Goal: Task Accomplishment & Management: Complete application form

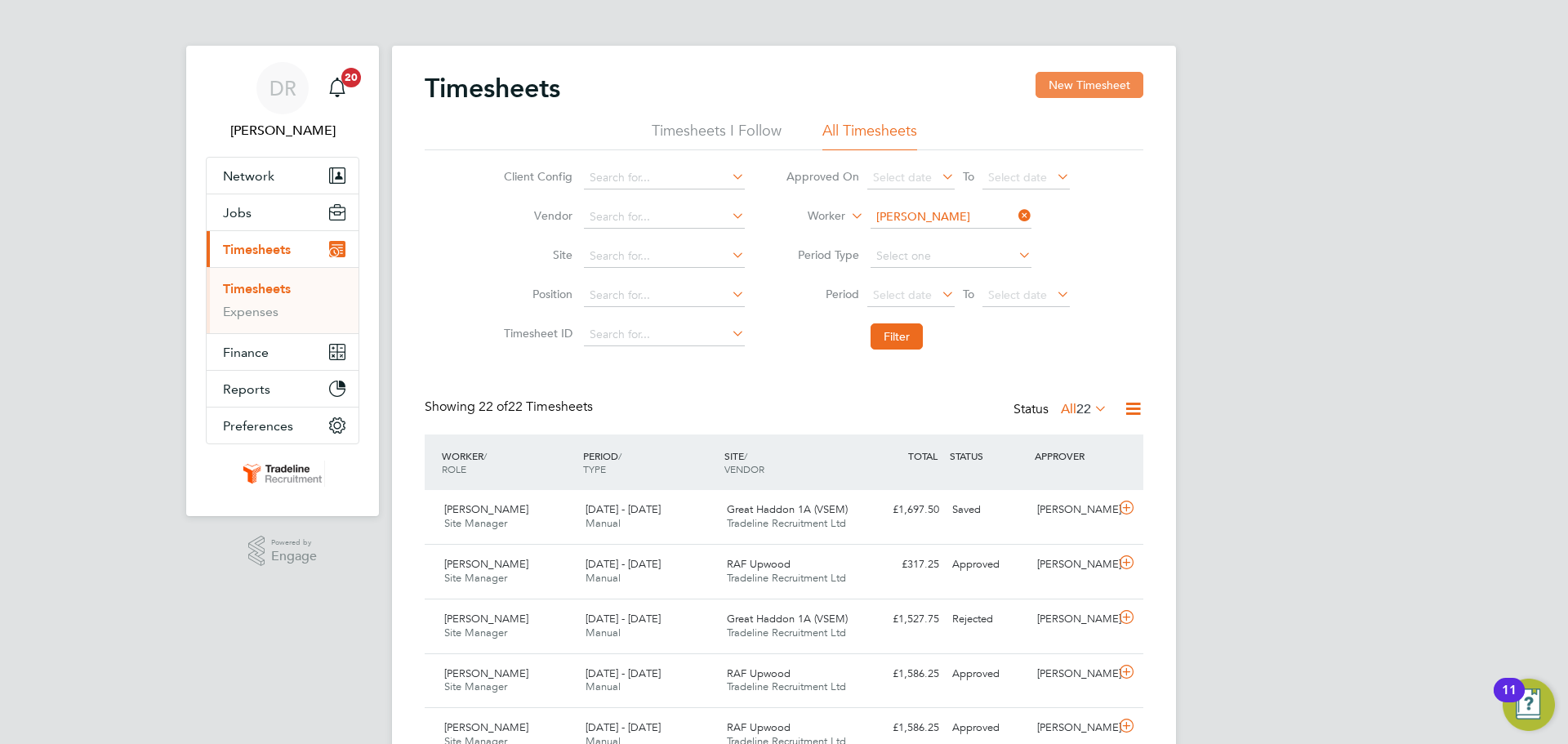
click at [1049, 84] on button "New Timesheet" at bounding box center [1089, 85] width 108 height 26
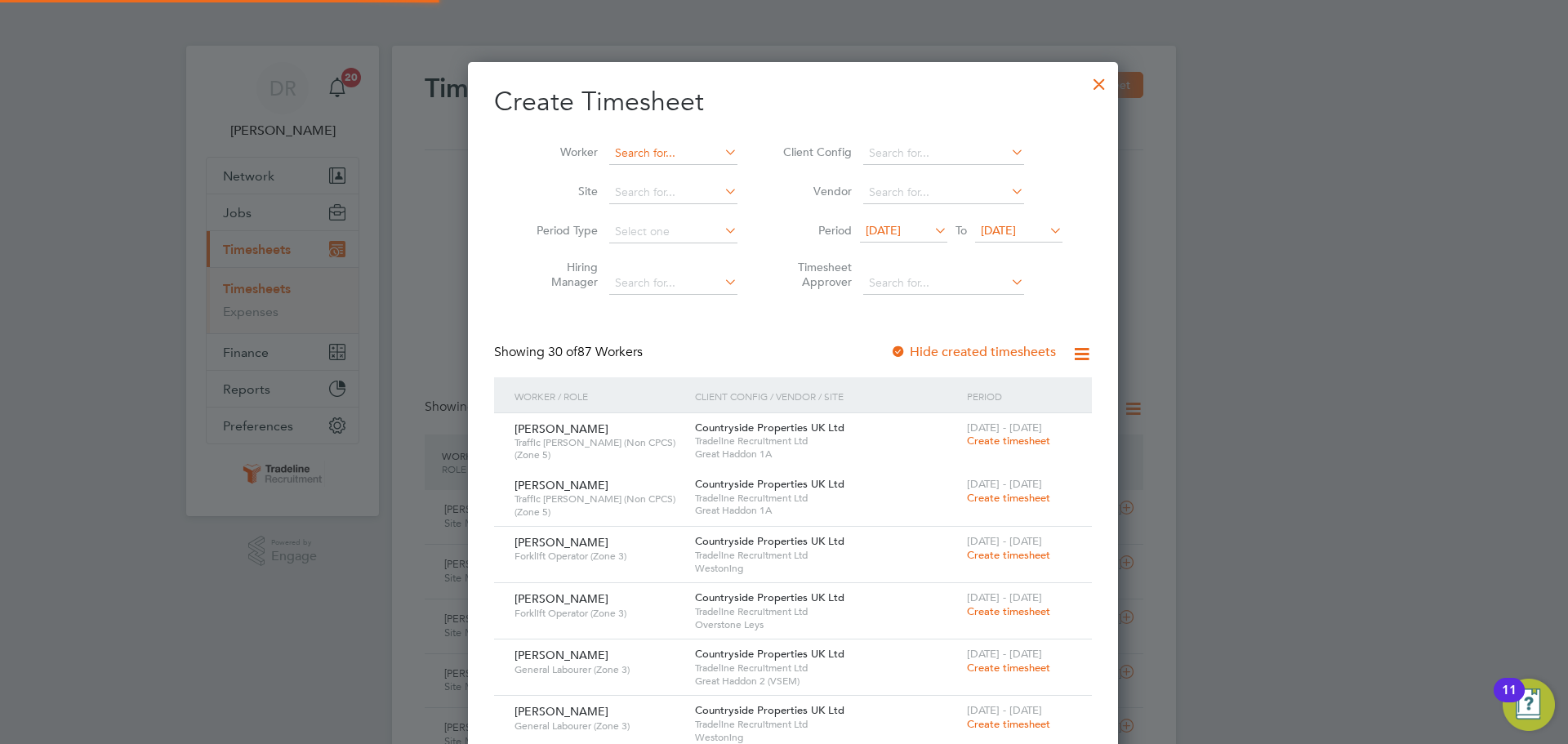
click at [657, 154] on input at bounding box center [674, 154] width 128 height 23
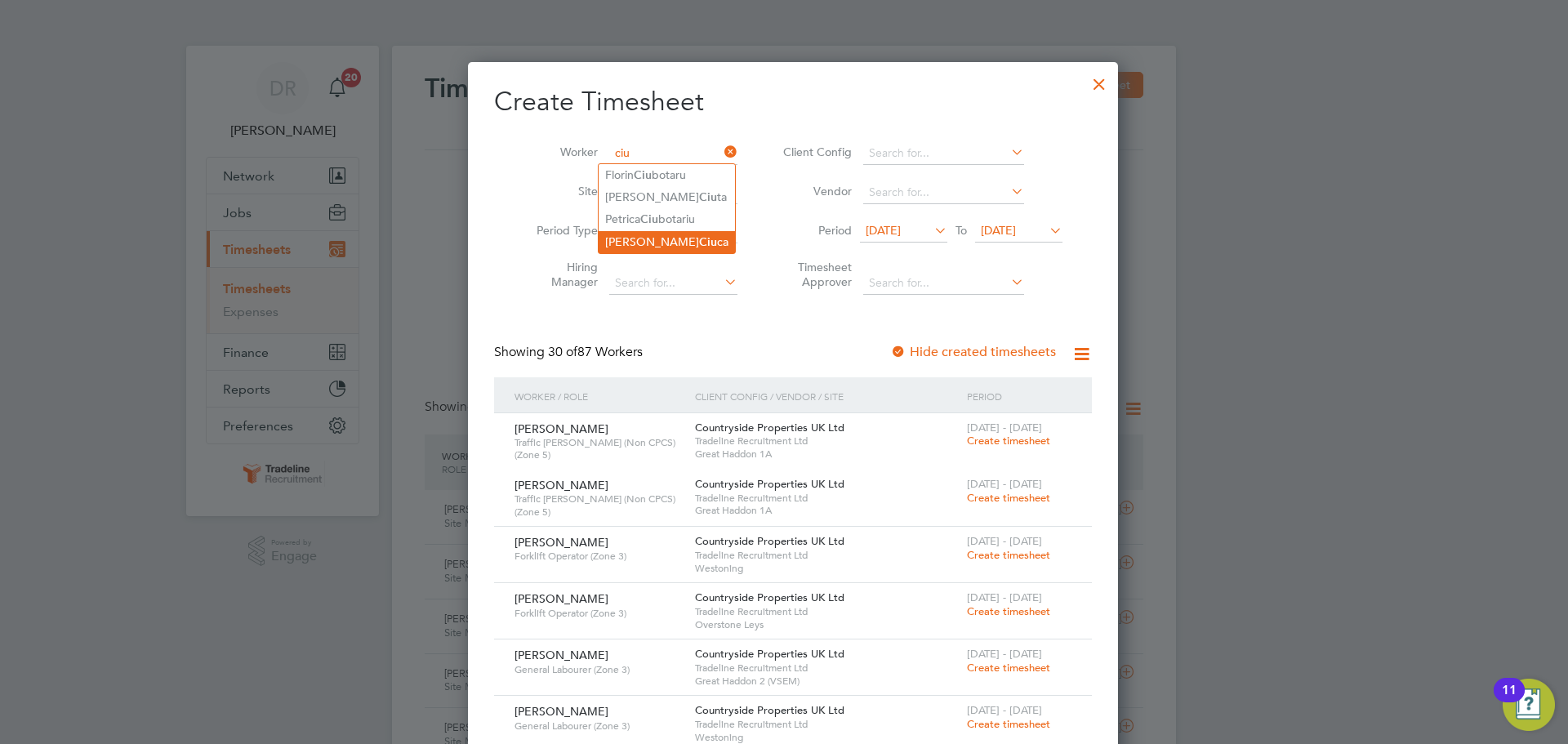
click at [673, 231] on li "[PERSON_NAME] ca" at bounding box center [666, 241] width 136 height 22
type input "[PERSON_NAME]"
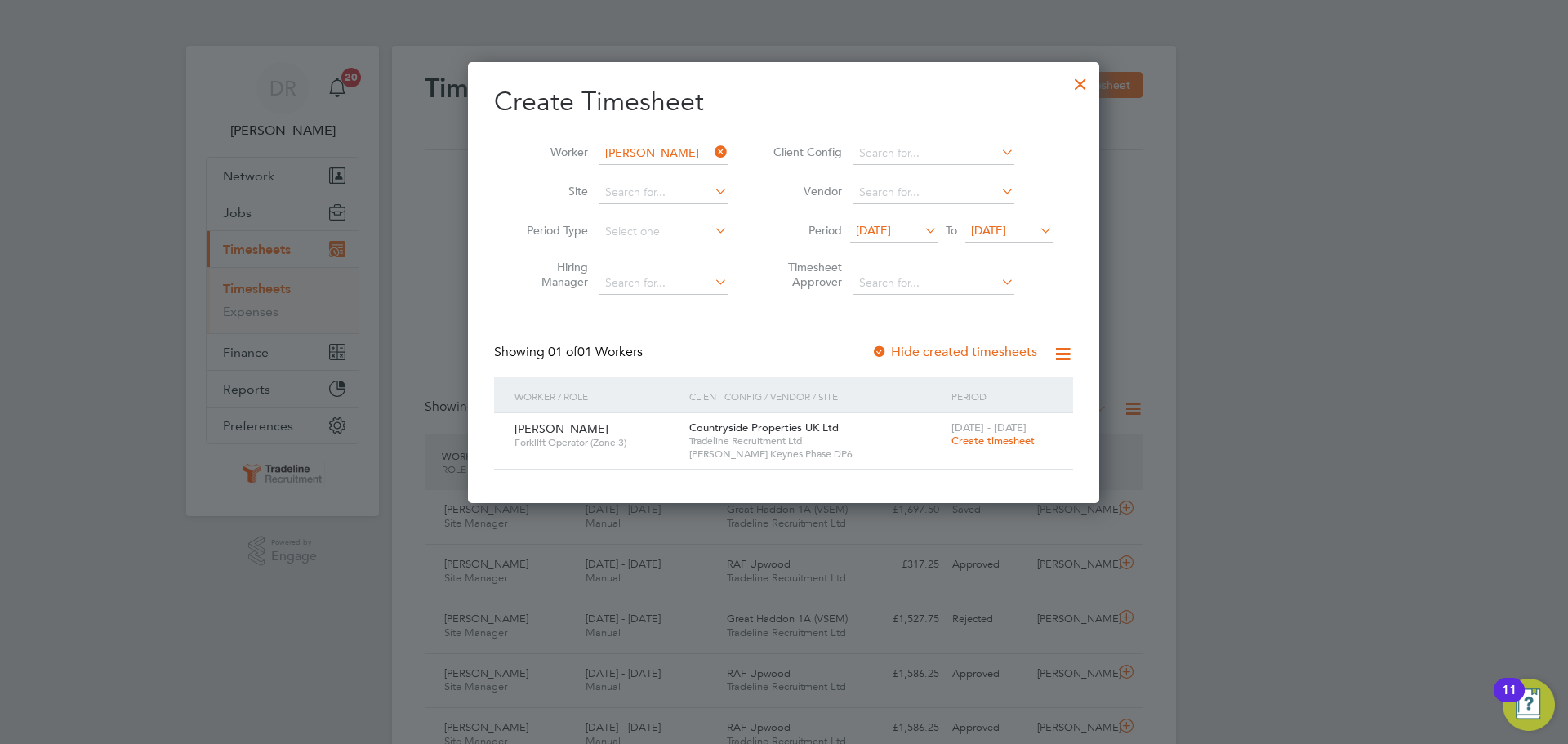
click at [981, 439] on span "Create timesheet" at bounding box center [993, 440] width 83 height 14
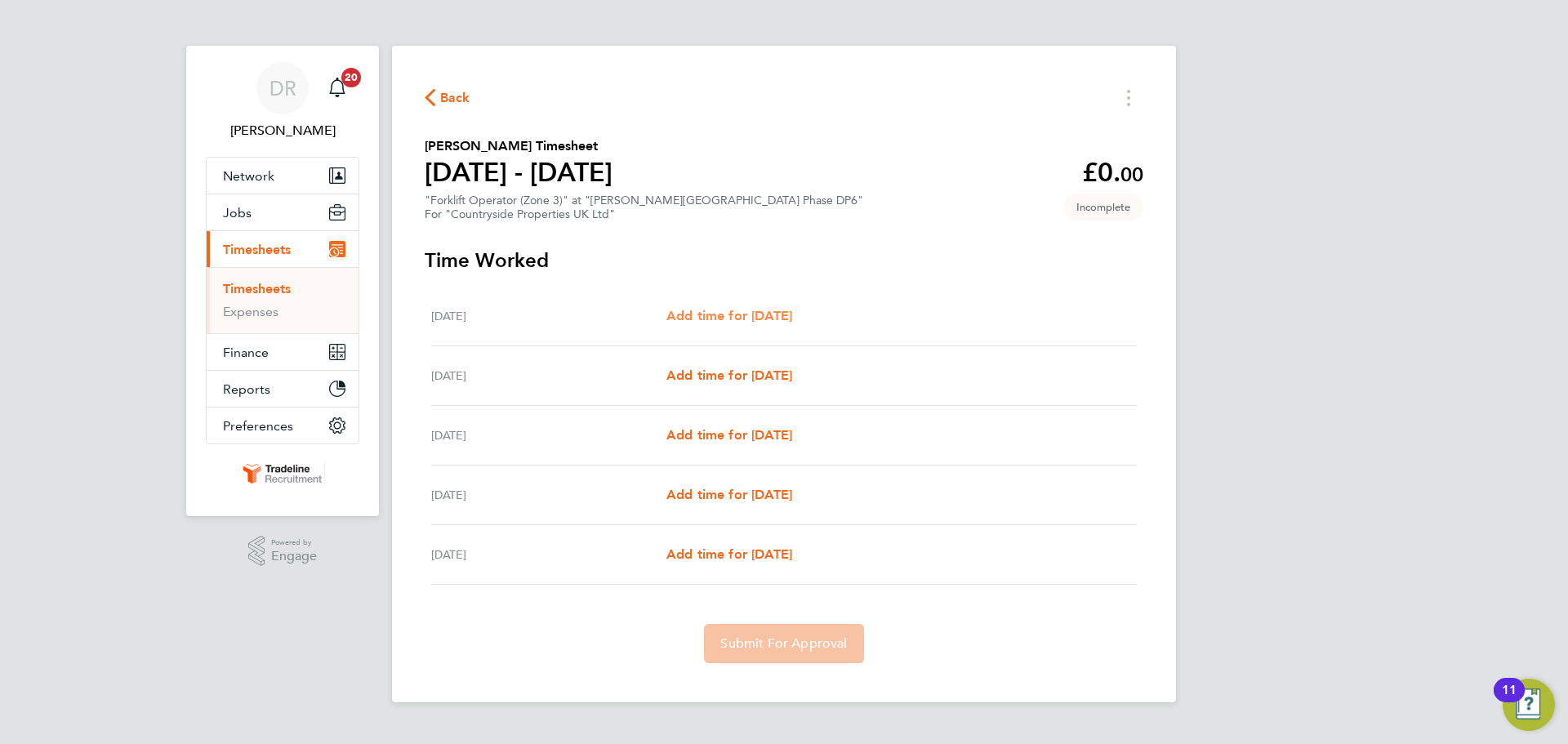
click at [792, 318] on span "Add time for [DATE]" at bounding box center [729, 316] width 125 height 16
select select "30"
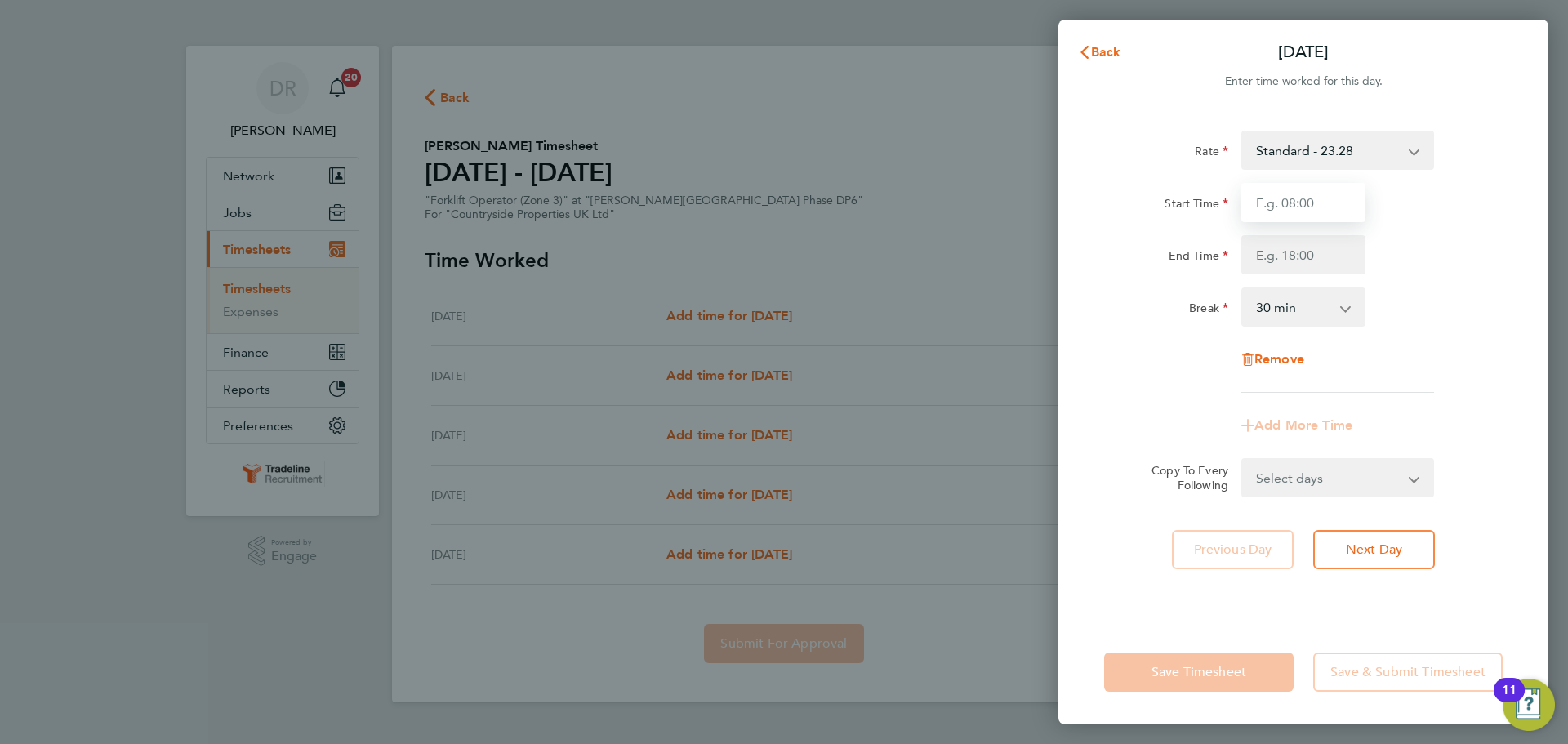
click at [1264, 192] on input "Start Time" at bounding box center [1304, 203] width 125 height 39
type input "07:00"
click at [1281, 262] on input "End Time" at bounding box center [1304, 254] width 125 height 39
type input "16:30"
click at [1418, 312] on div "Break 0 min 15 min 30 min 45 min 60 min 75 min 90 min" at bounding box center [1303, 307] width 412 height 39
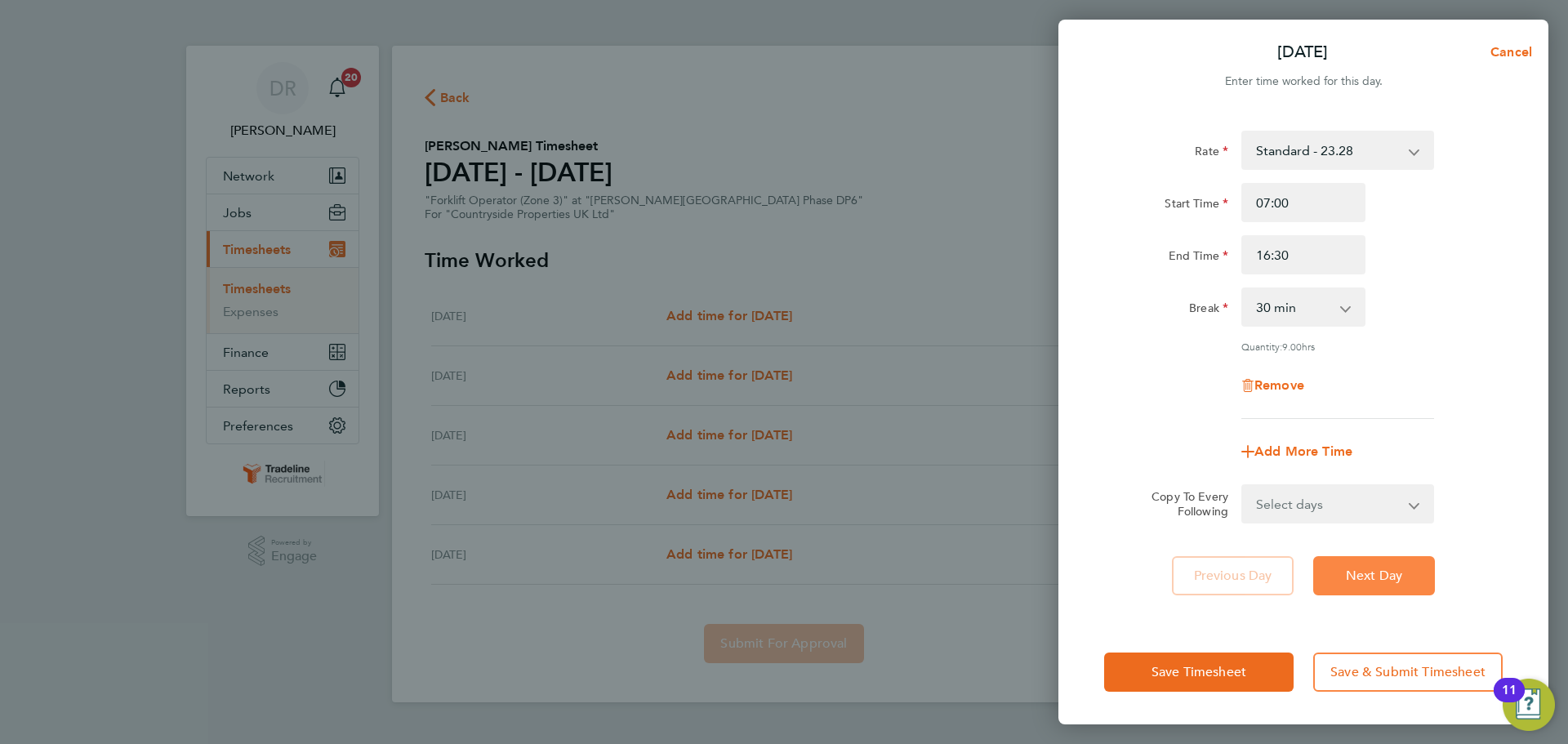
click at [1390, 574] on span "Next Day" at bounding box center [1374, 576] width 56 height 17
select select "30"
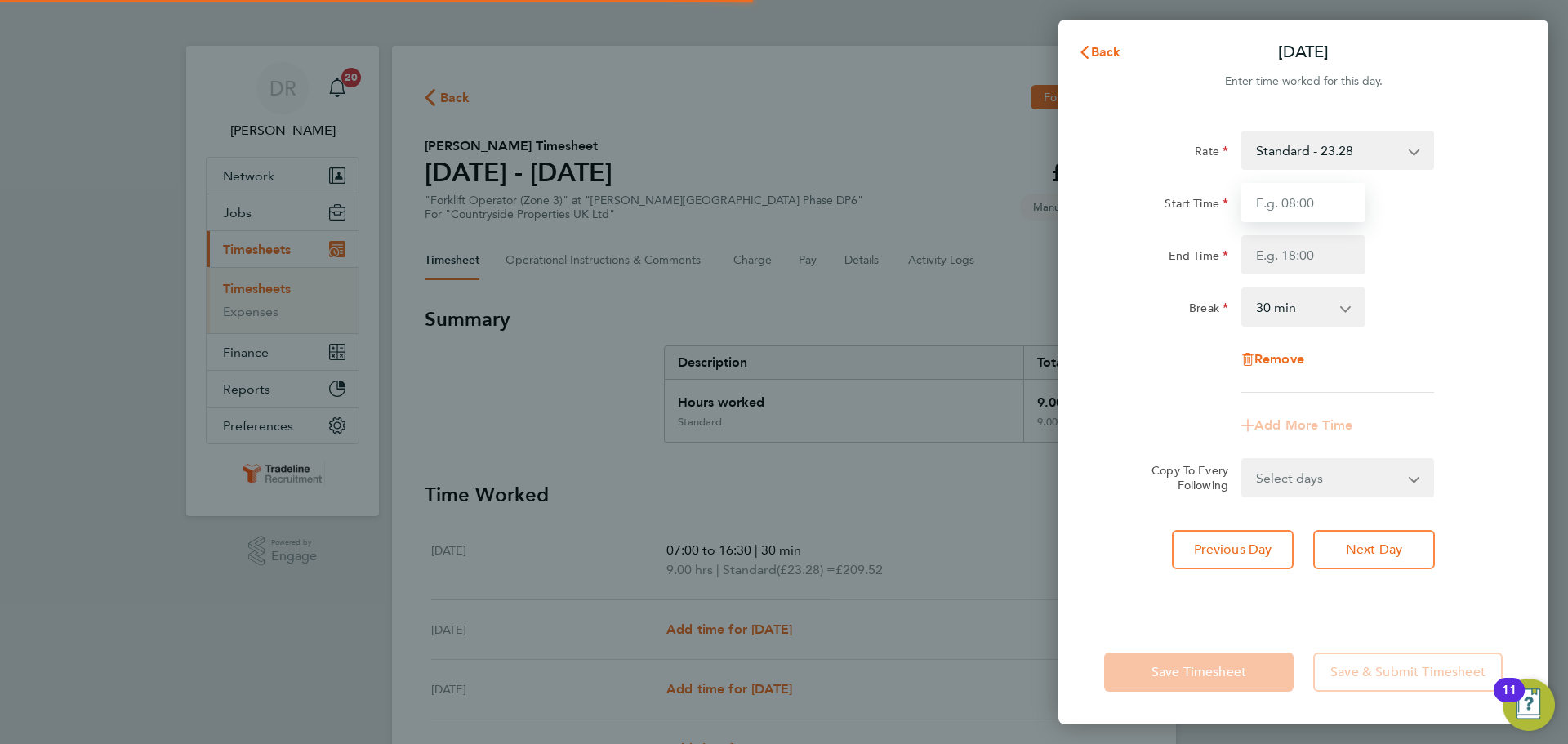
drag, startPoint x: 1347, startPoint y: 240, endPoint x: 1313, endPoint y: 211, distance: 44.7
click at [1313, 211] on input "Start Time" at bounding box center [1304, 203] width 125 height 39
type input "07:00"
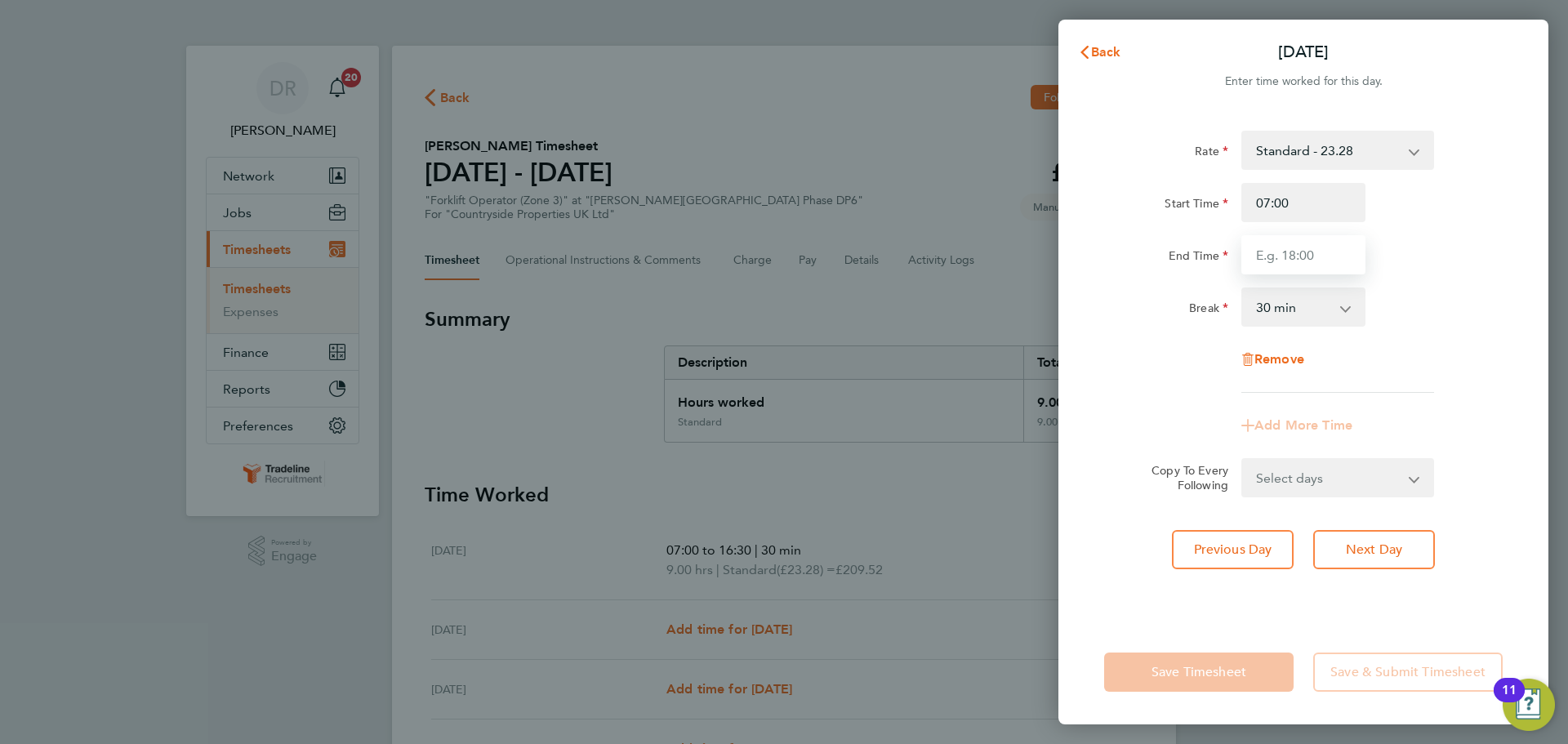
click at [1319, 254] on input "End Time" at bounding box center [1304, 254] width 125 height 39
type input "16:30"
click at [1504, 377] on div "Remove" at bounding box center [1303, 359] width 412 height 39
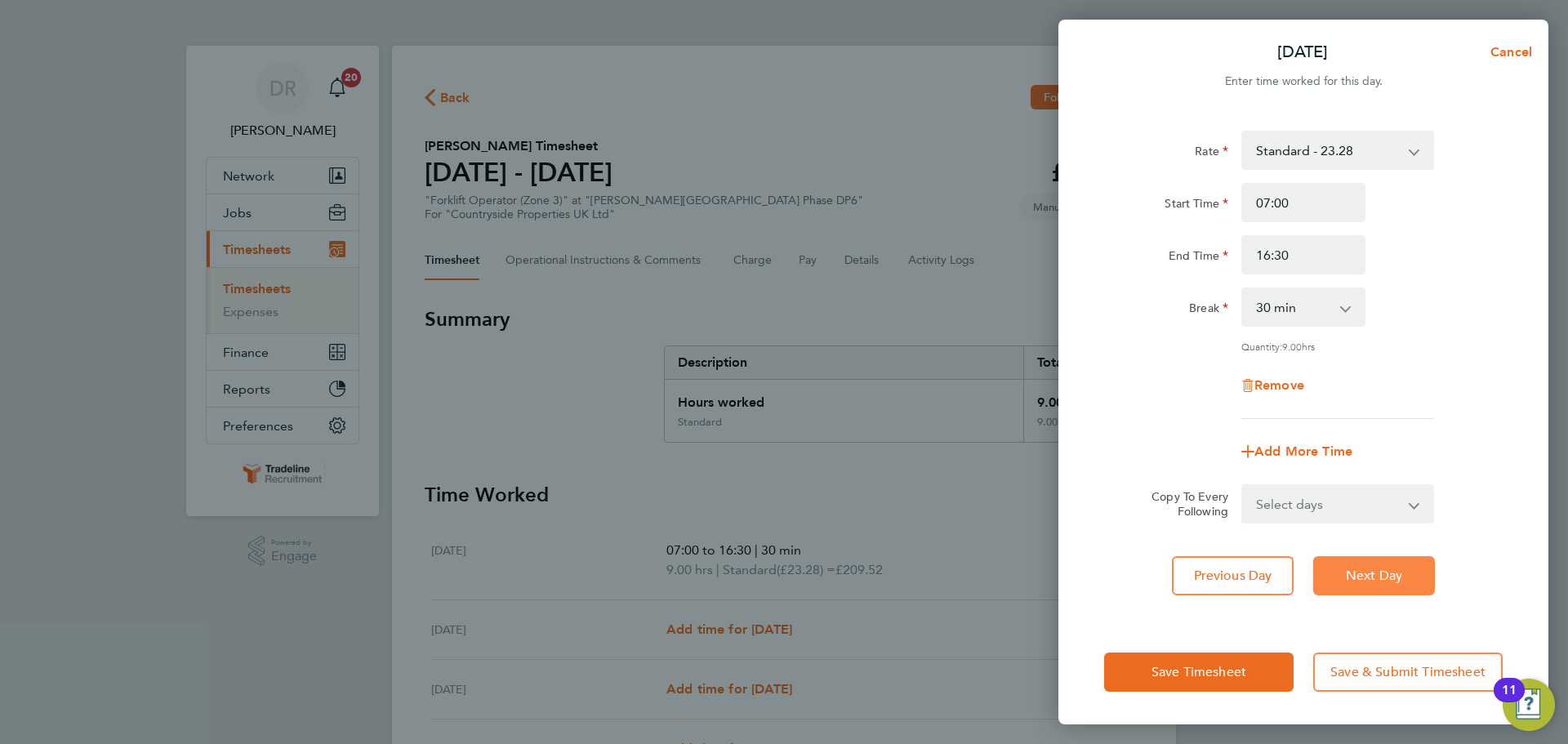
click at [1434, 574] on button "Next Day" at bounding box center [1374, 576] width 122 height 39
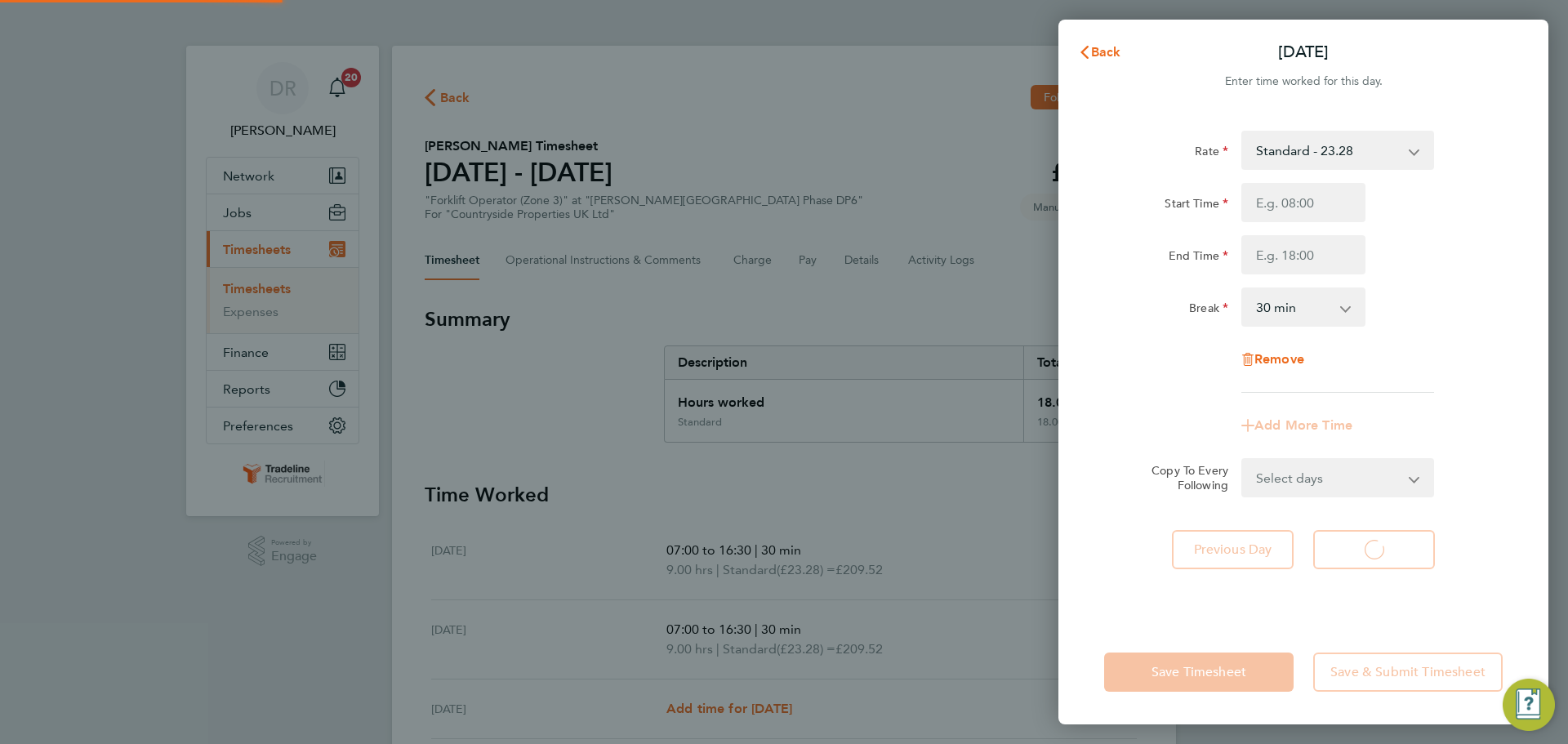
select select "30"
click at [1308, 209] on input "Start Time" at bounding box center [1304, 203] width 125 height 39
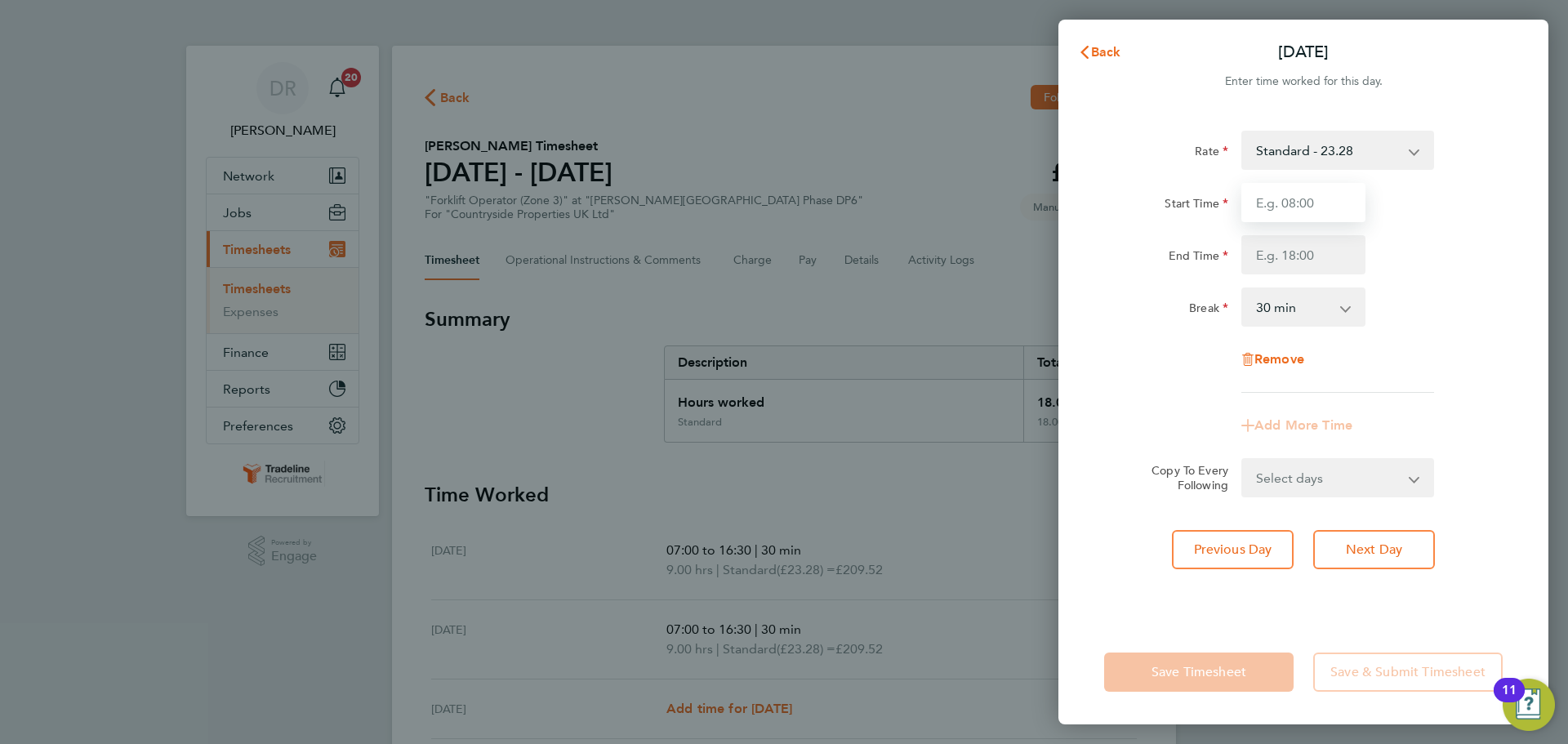
type input "07:00"
click at [1302, 253] on input "End Time" at bounding box center [1304, 254] width 125 height 39
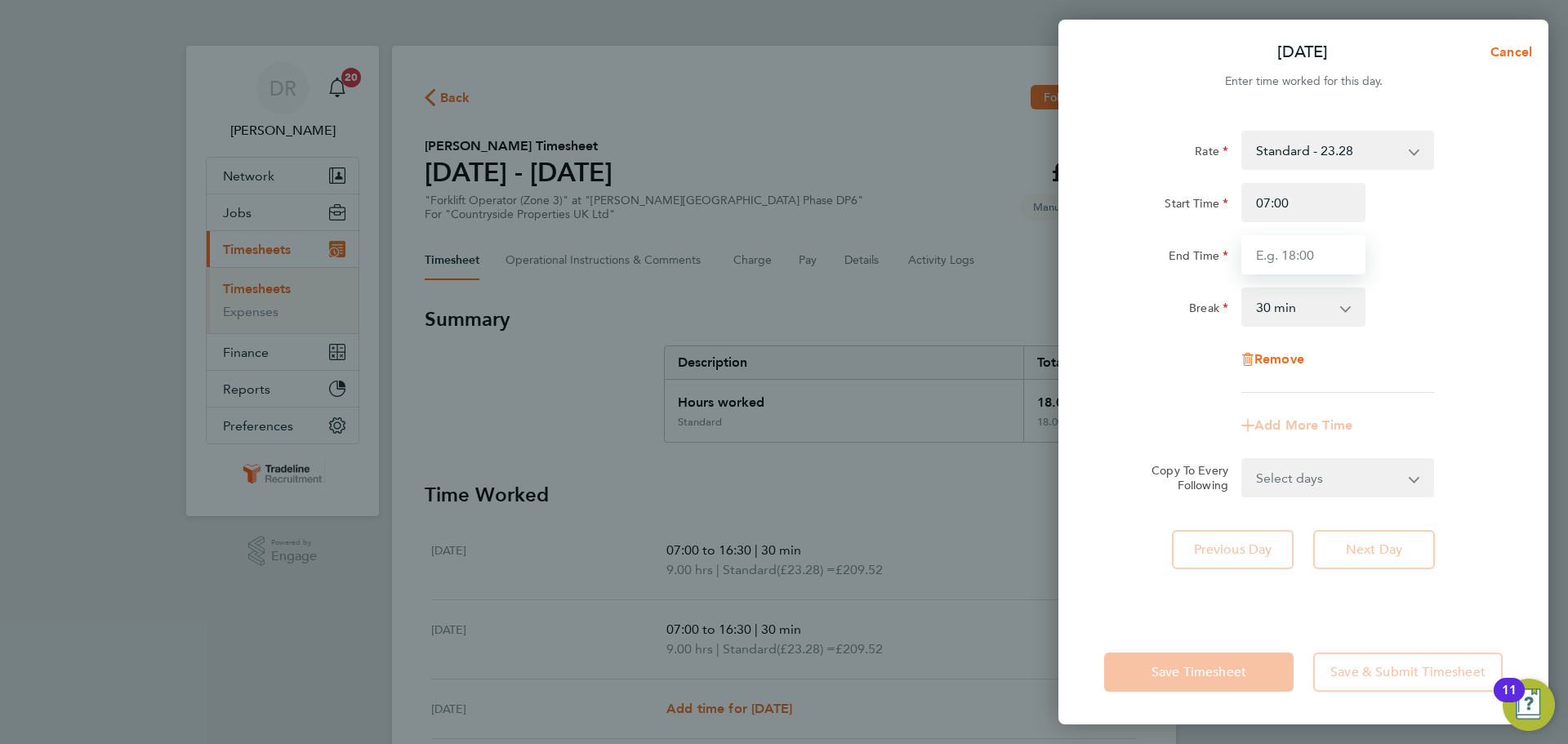
type input "16:30"
click at [1412, 384] on div "Rate Standard - 23.28 TL - 23.38 Start Time 07:00 End Time 16:30 Break 0 min 15…" at bounding box center [1304, 261] width 398 height 262
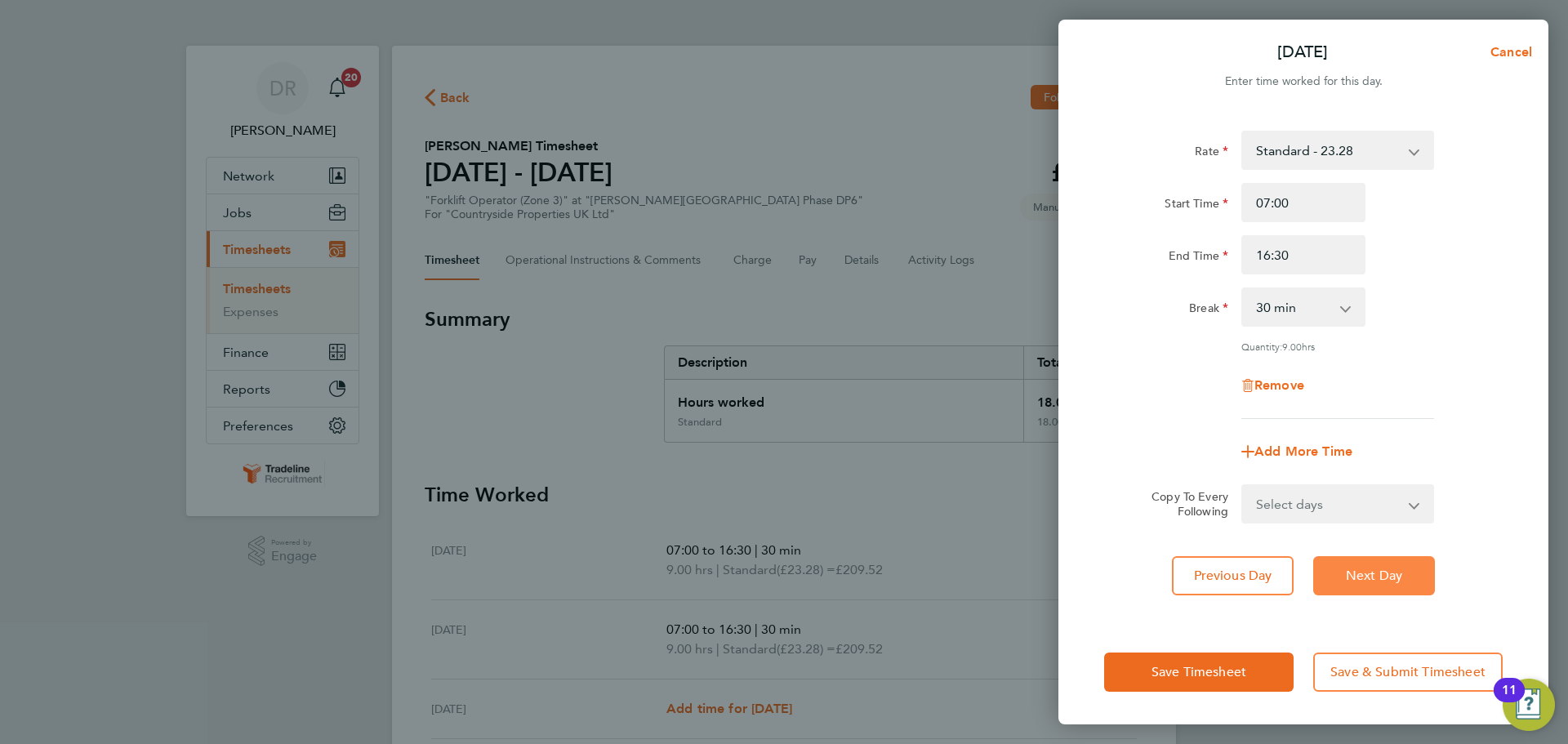
click at [1394, 575] on span "Next Day" at bounding box center [1374, 576] width 56 height 17
select select "30"
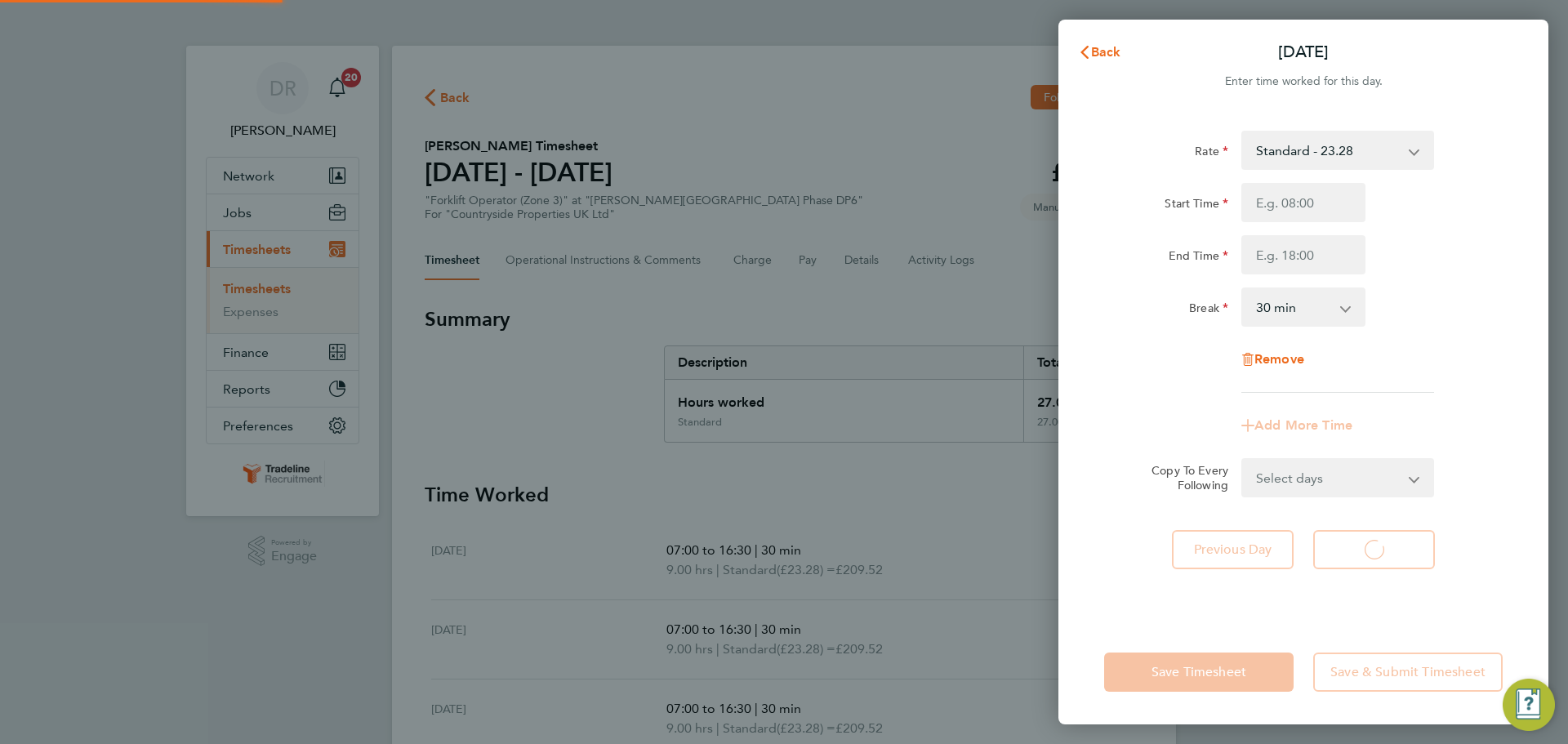
select select "30"
click at [1313, 199] on input "Start Time" at bounding box center [1304, 203] width 125 height 39
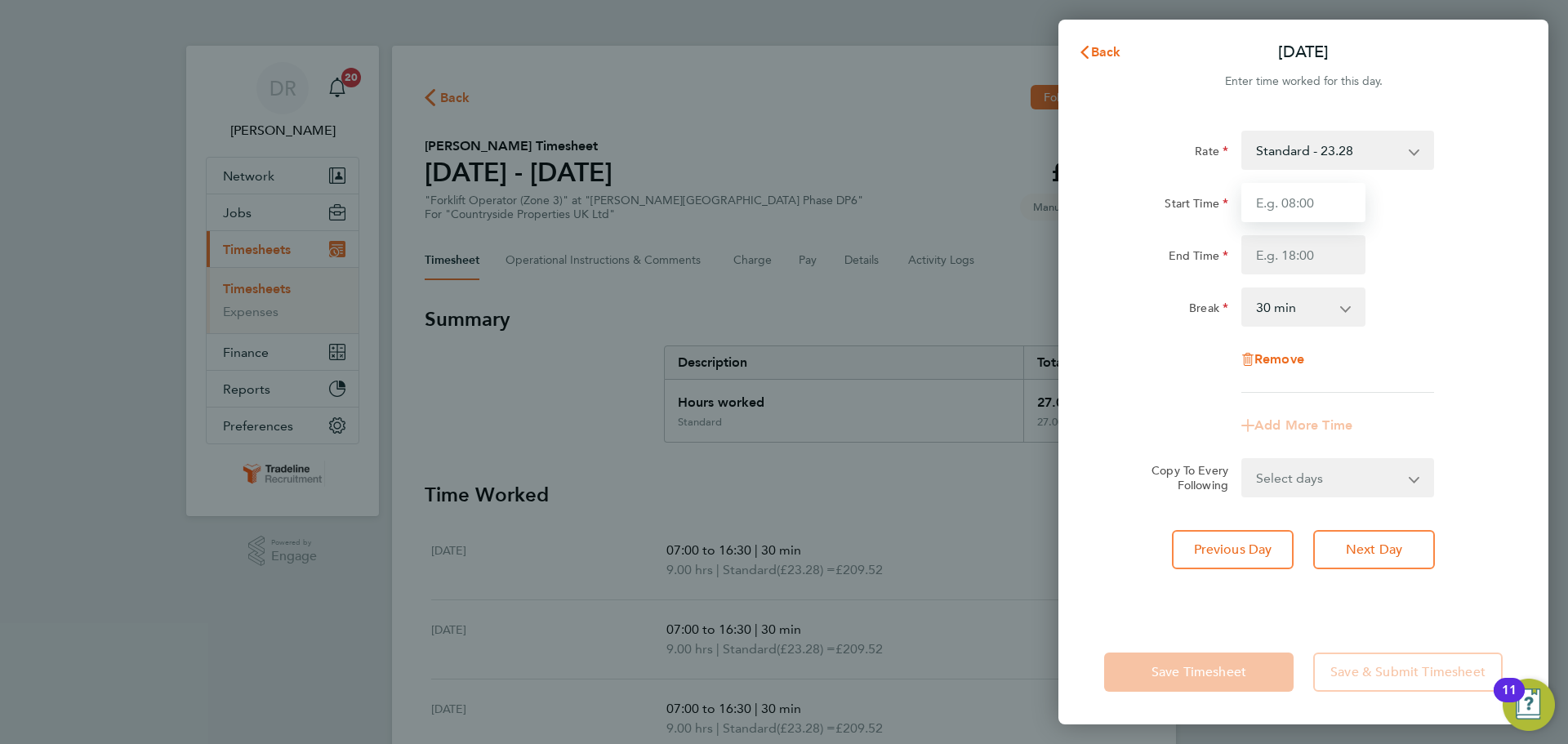
type input "07:00"
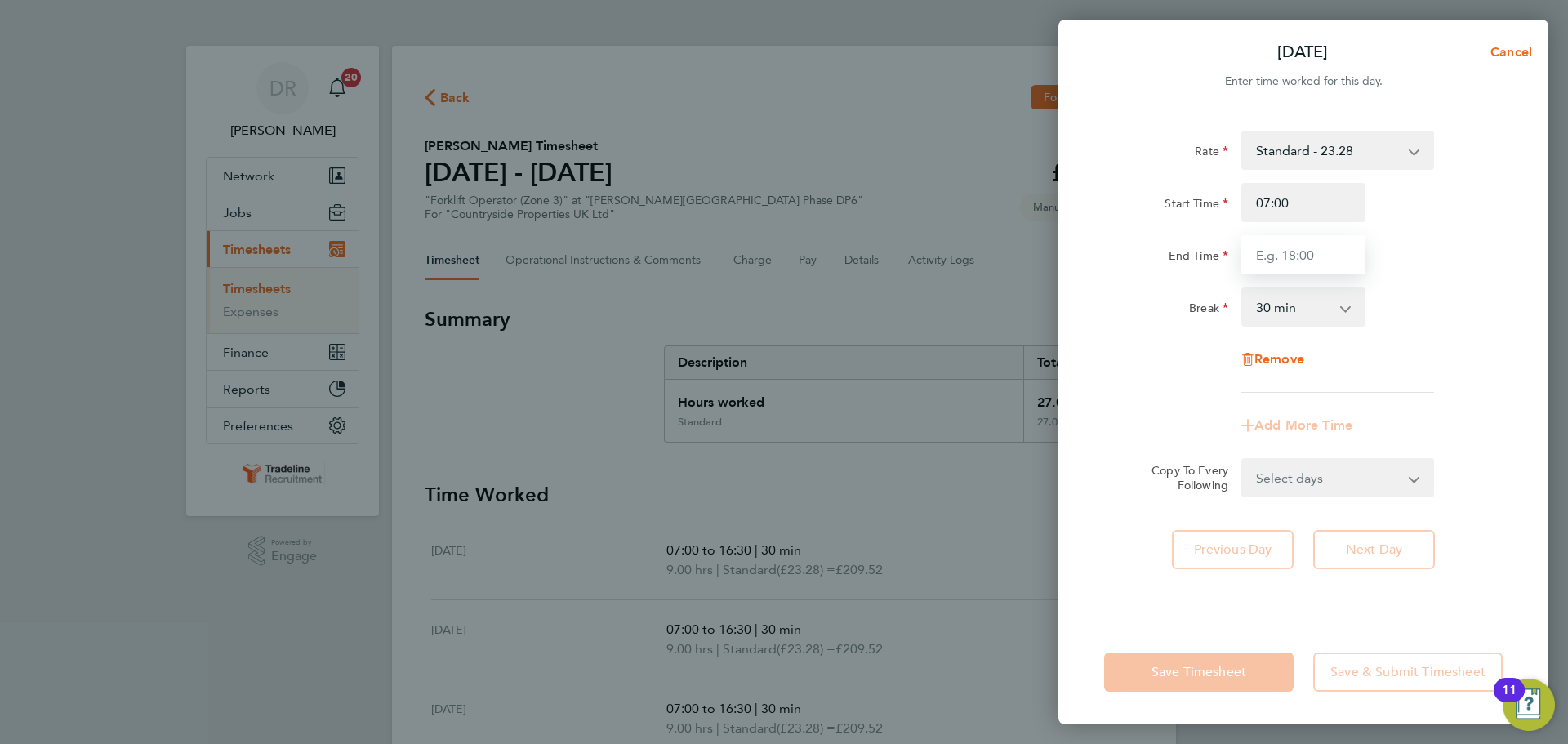
click at [1316, 245] on input "End Time" at bounding box center [1304, 254] width 125 height 39
type input "16:30"
click at [1366, 544] on div "Rate Standard - 23.28 TL - 23.38 Start Time 07:00 End Time 16:30 Break 0 min 15…" at bounding box center [1304, 366] width 490 height 509
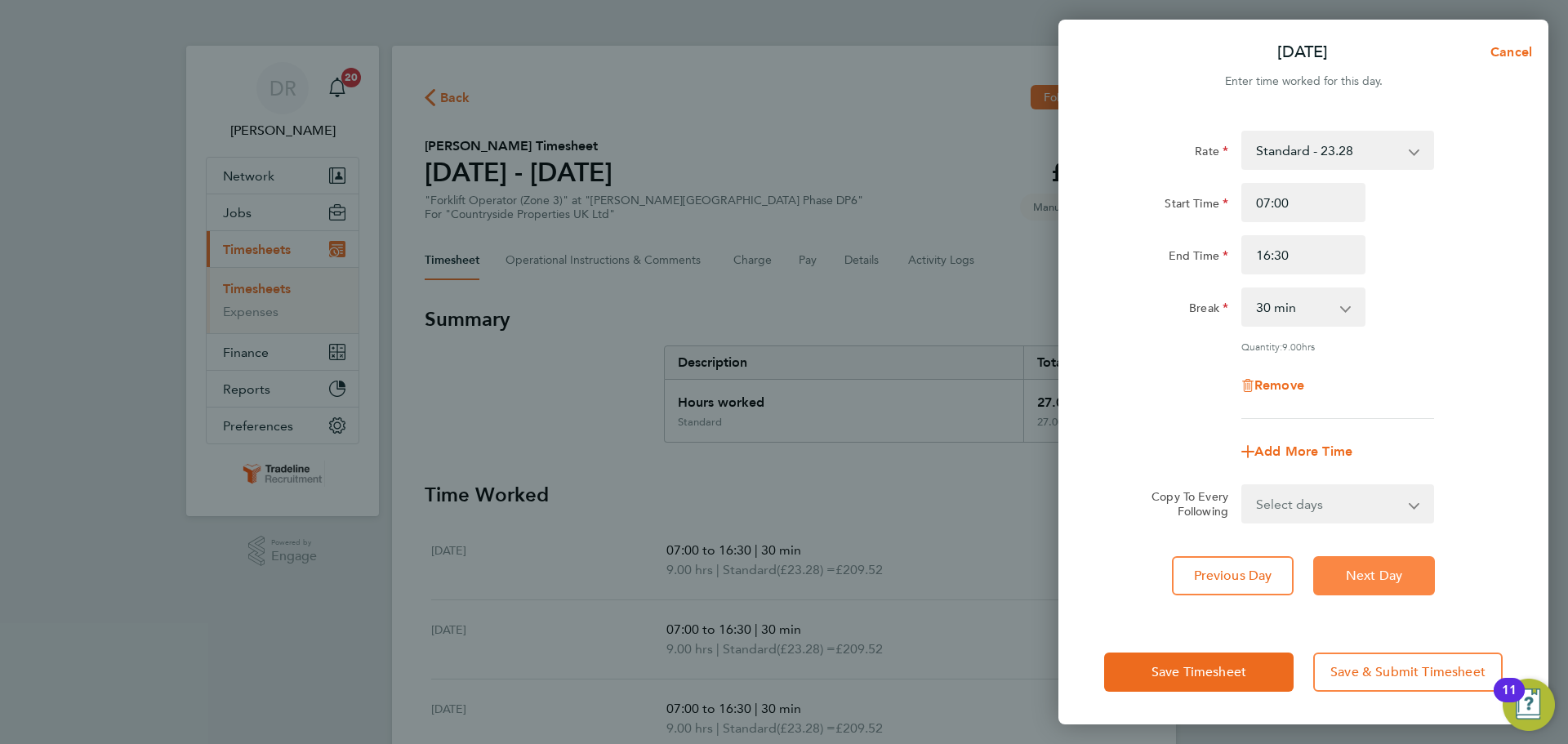
click at [1364, 568] on span "Next Day" at bounding box center [1374, 576] width 56 height 17
select select "30"
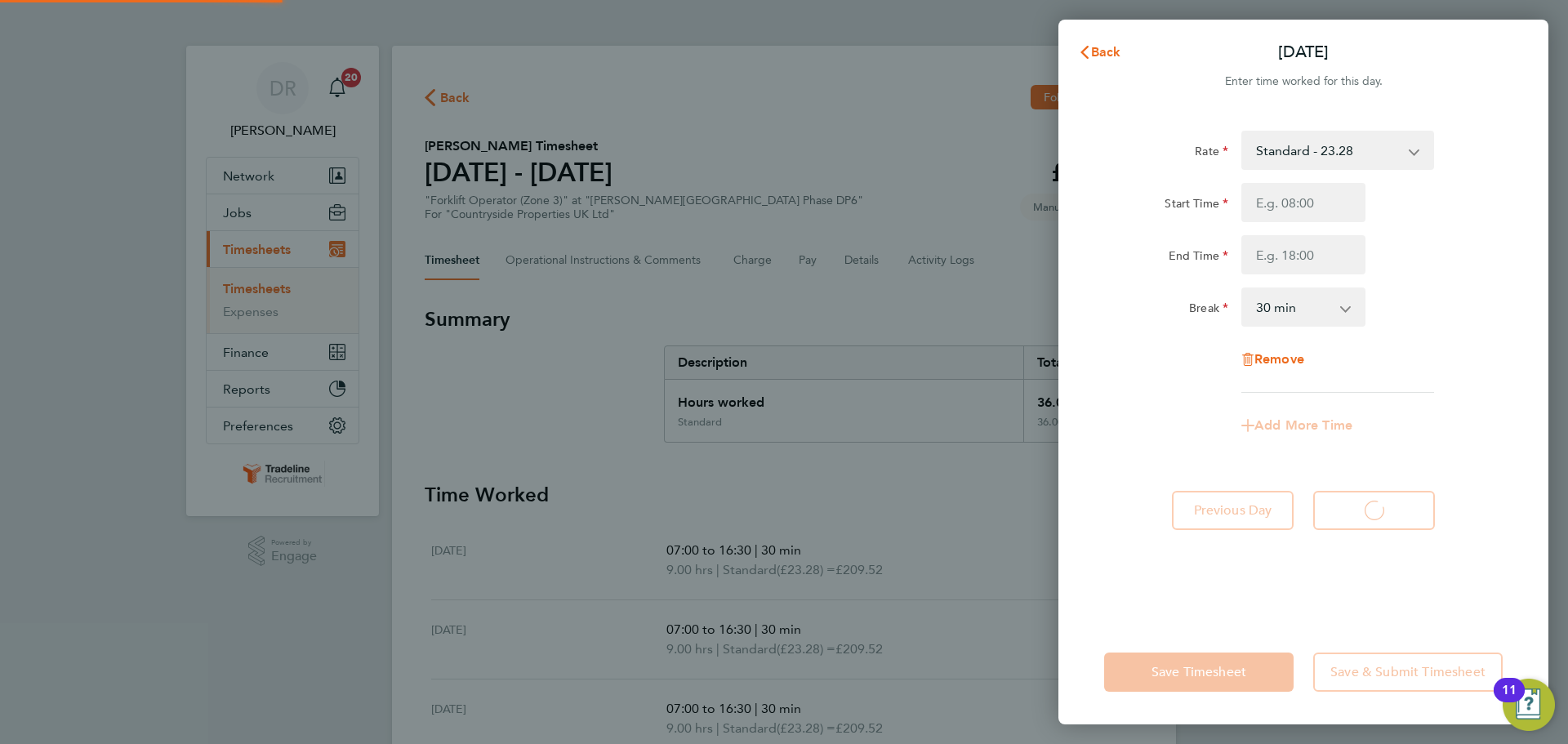
select select "30"
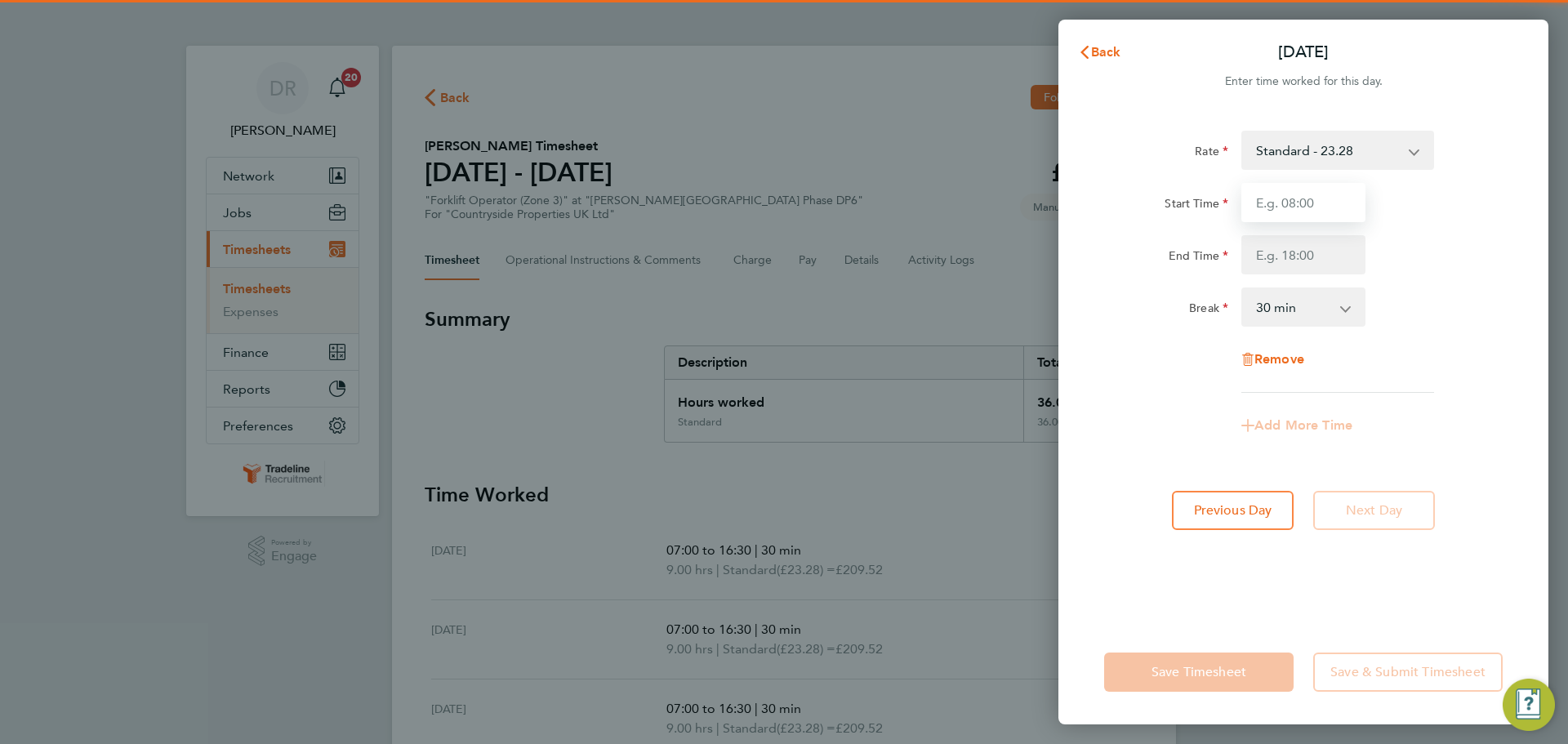
click at [1296, 211] on input "Start Time" at bounding box center [1304, 203] width 125 height 39
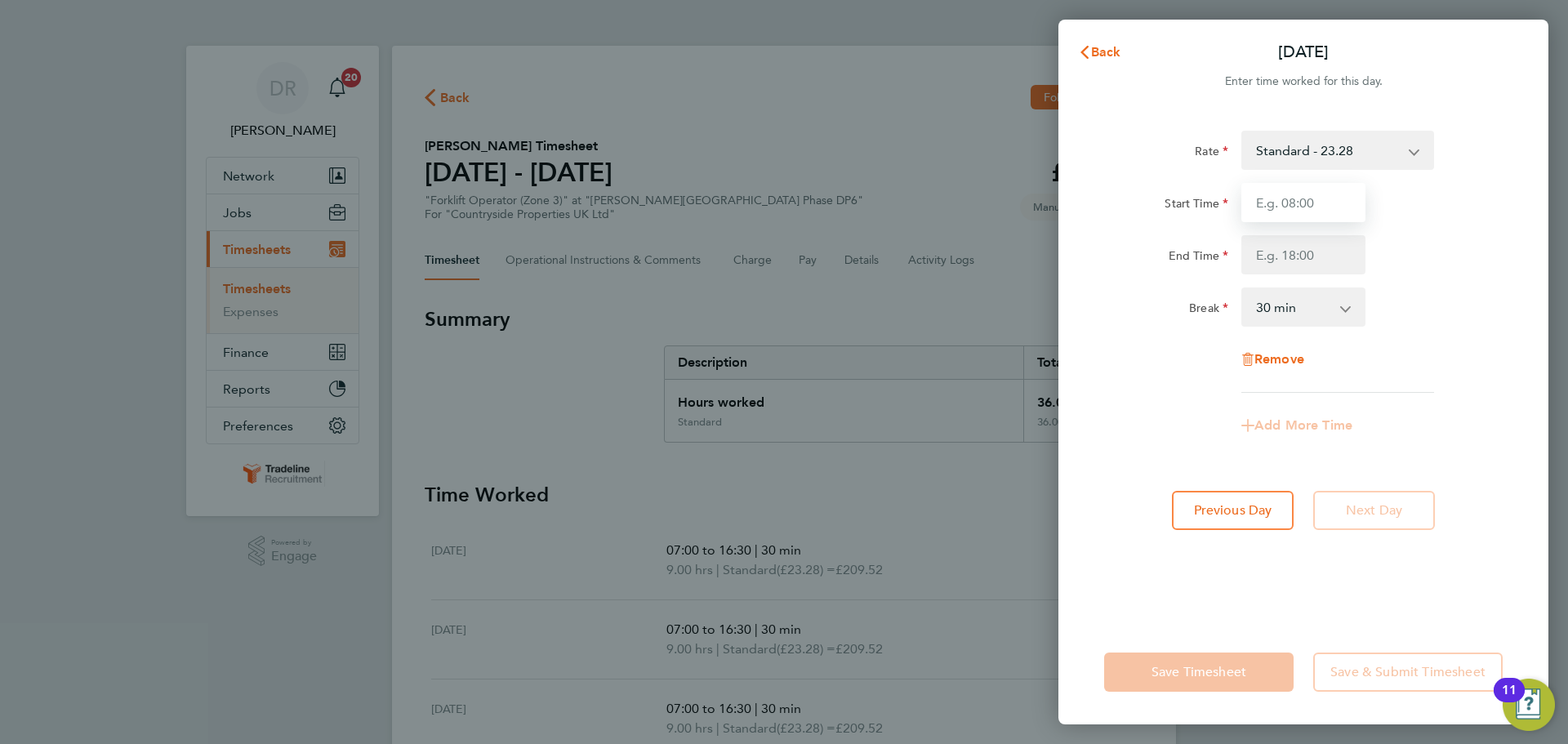
type input "07:00"
click at [1267, 266] on input "End Time" at bounding box center [1304, 254] width 125 height 39
type input "16:30"
click at [1435, 340] on div "Rate Standard - 23.28 TL - 23.38 Start Time 07:00 End Time 16:30 Break 0 min 15…" at bounding box center [1304, 261] width 398 height 262
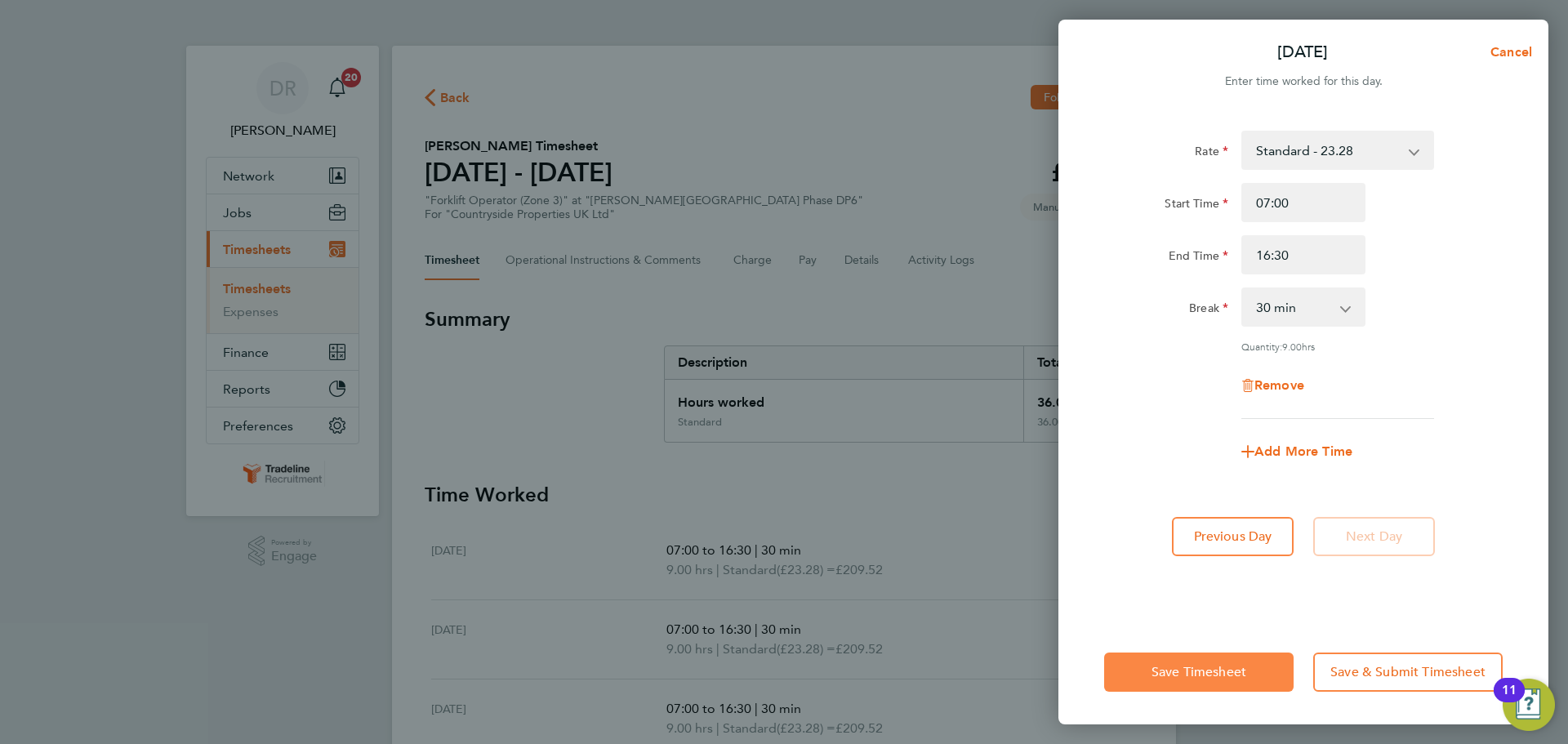
click at [1196, 656] on button "Save Timesheet" at bounding box center [1199, 672] width 190 height 39
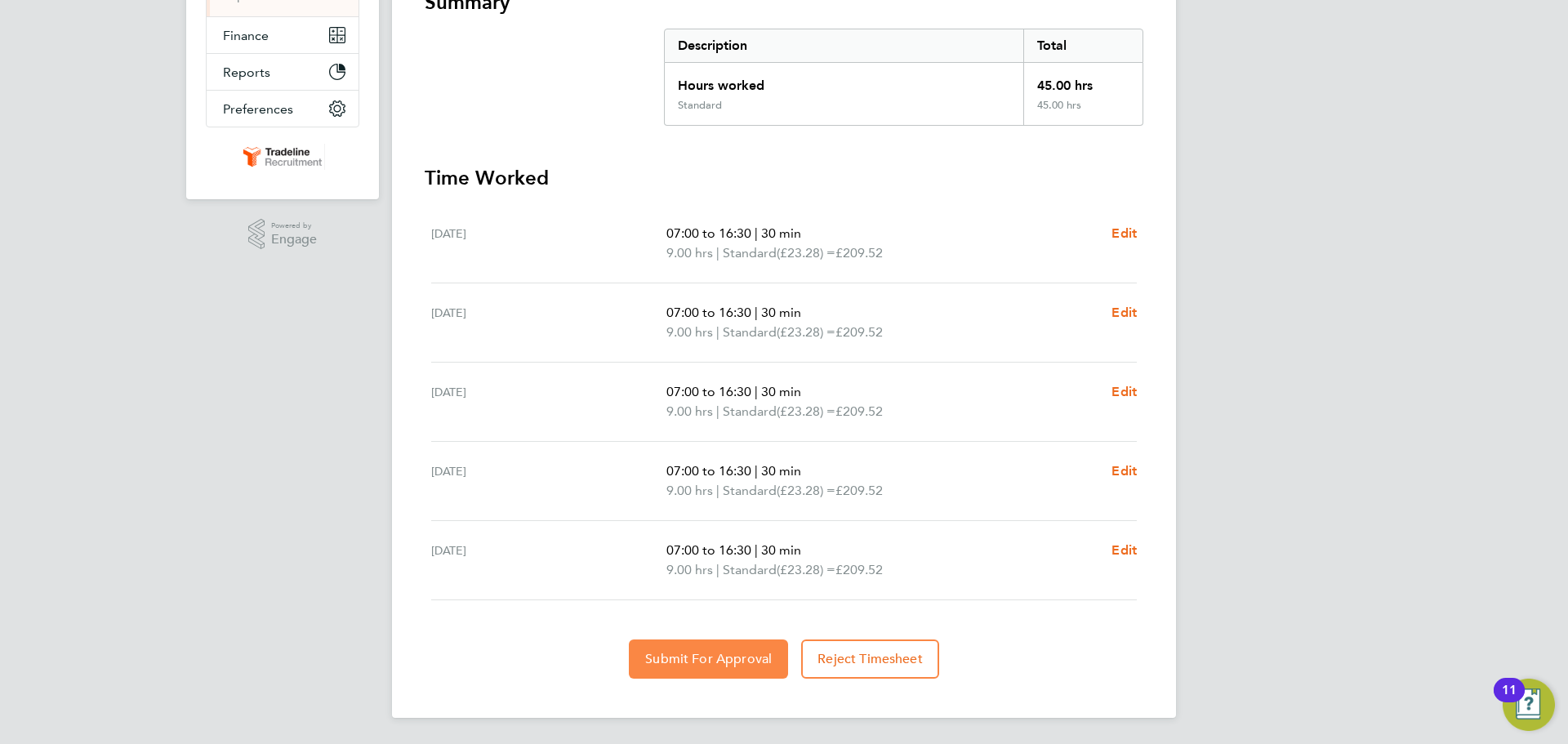
click at [730, 664] on span "Submit For Approval" at bounding box center [708, 659] width 126 height 17
